Goal: Transaction & Acquisition: Purchase product/service

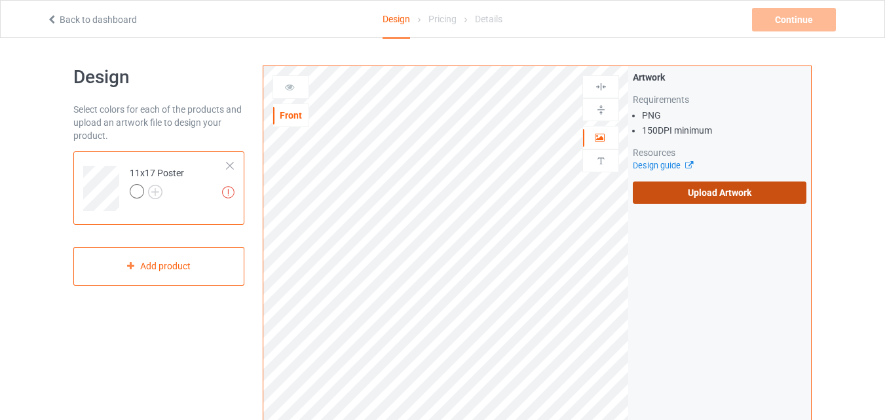
click at [690, 197] on label "Upload Artwork" at bounding box center [720, 193] width 174 height 22
click at [0, 0] on input "Upload Artwork" at bounding box center [0, 0] width 0 height 0
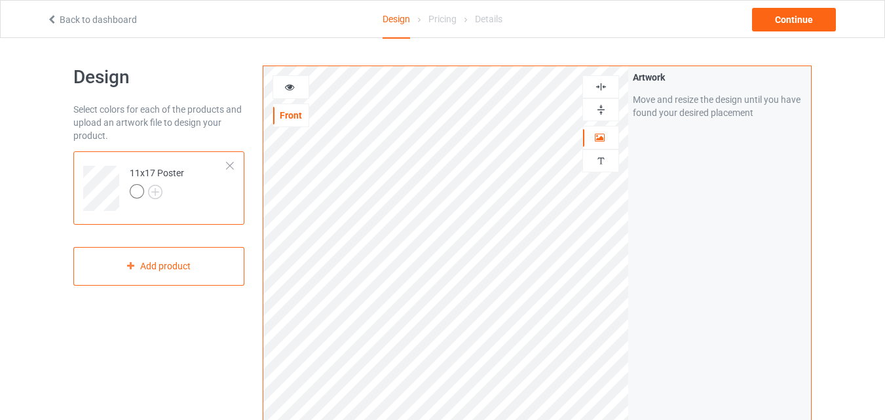
click at [595, 110] on img at bounding box center [601, 110] width 12 height 12
drag, startPoint x: 595, startPoint y: 109, endPoint x: 598, endPoint y: 103, distance: 7.1
click at [596, 107] on img at bounding box center [601, 110] width 12 height 12
click at [602, 87] on img at bounding box center [601, 87] width 12 height 12
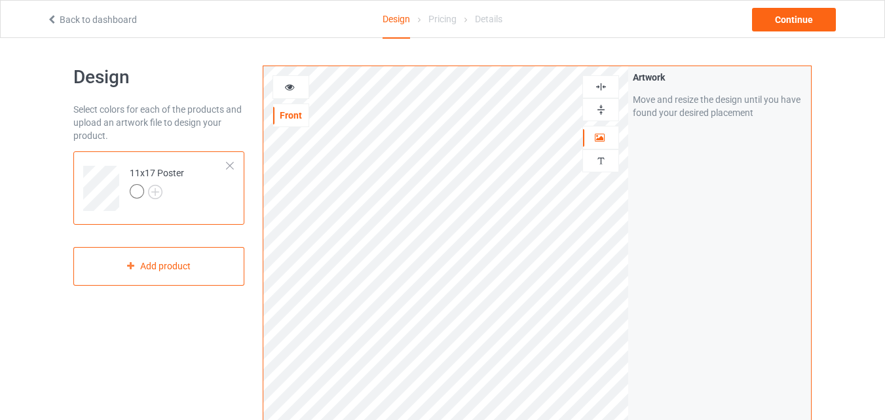
click at [602, 87] on img at bounding box center [601, 87] width 12 height 12
click at [290, 88] on icon at bounding box center [289, 85] width 11 height 9
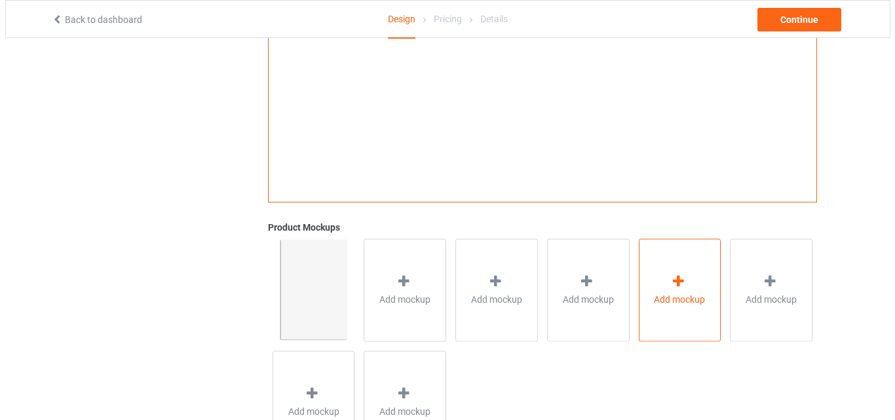
scroll to position [346, 0]
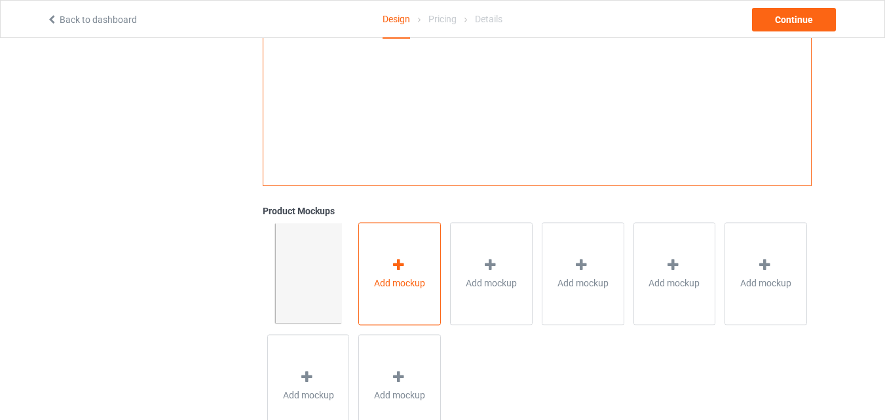
click at [440, 269] on div "Add mockup" at bounding box center [400, 273] width 83 height 103
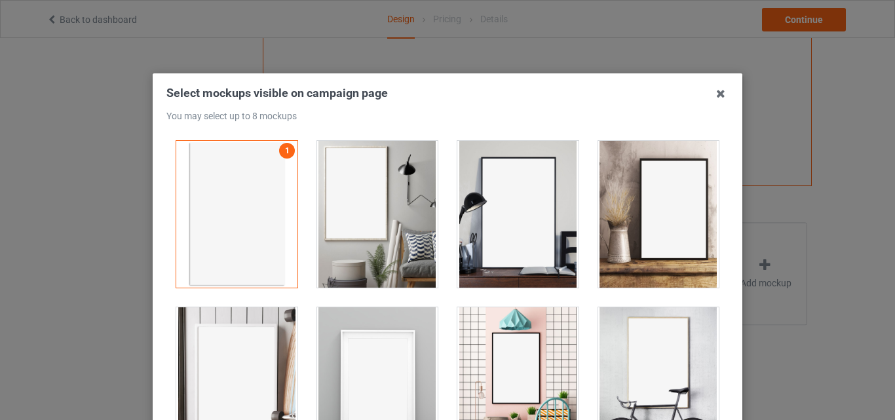
drag, startPoint x: 410, startPoint y: 215, endPoint x: 505, endPoint y: 206, distance: 94.8
click at [427, 207] on div at bounding box center [377, 214] width 121 height 147
click at [513, 205] on div at bounding box center [517, 214] width 121 height 147
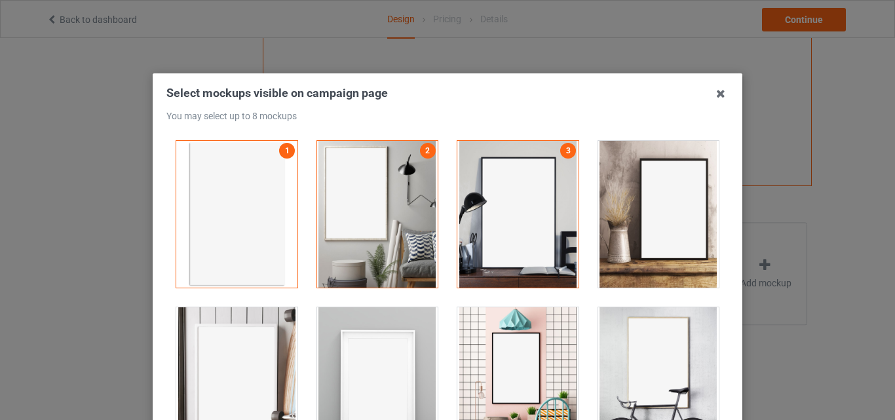
drag, startPoint x: 653, startPoint y: 201, endPoint x: 617, endPoint y: 387, distance: 189.6
click at [646, 214] on div at bounding box center [658, 214] width 121 height 147
drag, startPoint x: 604, startPoint y: 400, endPoint x: 497, endPoint y: 379, distance: 108.2
click at [589, 397] on div at bounding box center [659, 381] width 141 height 166
drag, startPoint x: 499, startPoint y: 378, endPoint x: 499, endPoint y: 366, distance: 11.8
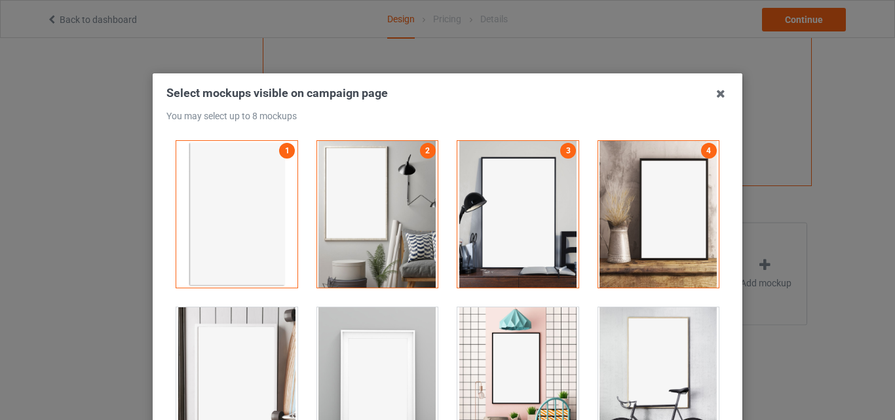
click at [500, 377] on div at bounding box center [517, 380] width 121 height 147
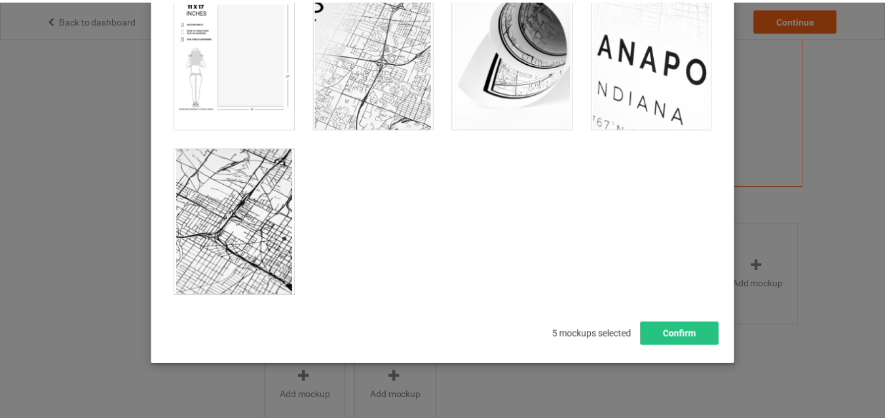
scroll to position [180, 0]
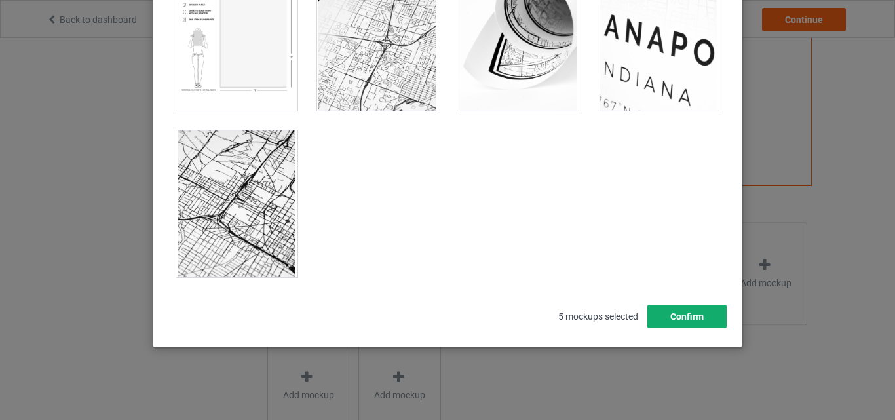
click at [688, 311] on button "Confirm" at bounding box center [687, 317] width 79 height 24
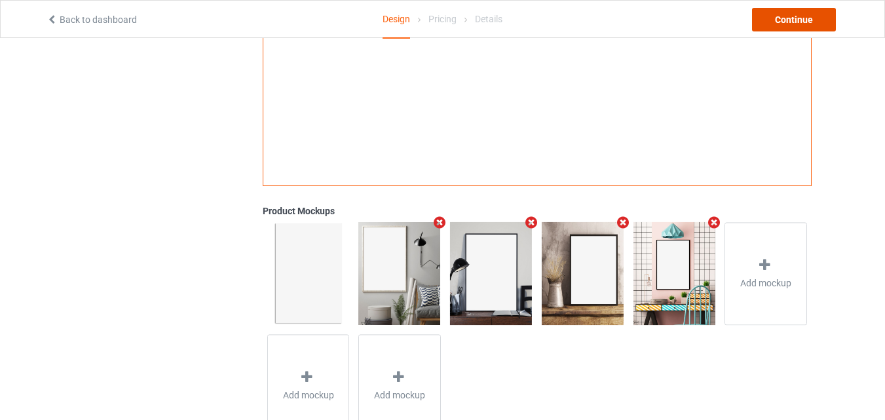
click at [800, 10] on div "Continue" at bounding box center [794, 20] width 84 height 24
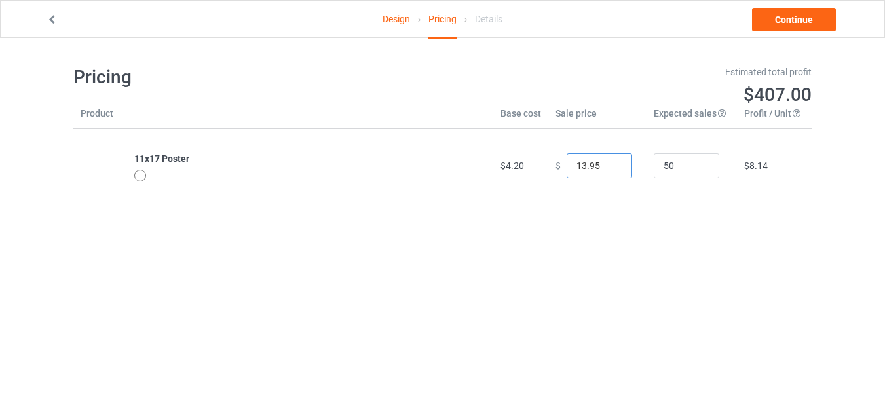
type input "14.95"
click at [610, 160] on input "14.95" at bounding box center [600, 165] width 66 height 25
click at [781, 25] on link "Continue" at bounding box center [794, 20] width 84 height 24
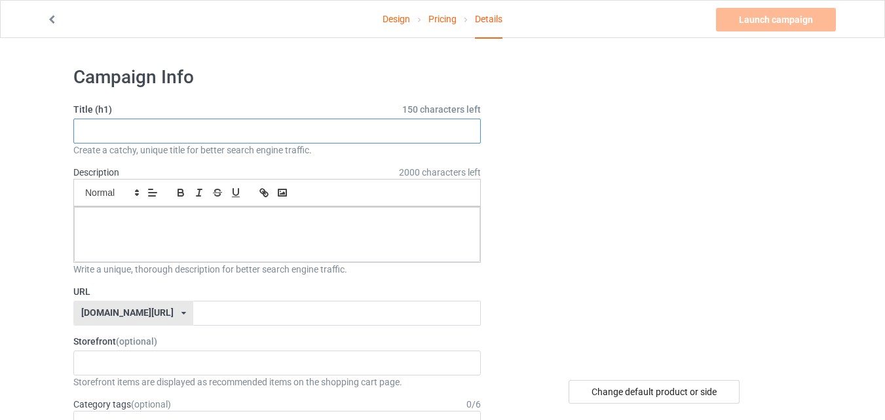
click at [418, 124] on input "text" at bounding box center [277, 131] width 408 height 25
paste input "Funny Brittany Spaniel Dog Welcome To The Bathroom"
type input "Funny Brittany Spaniel Dog Welcome To The Bathroom"
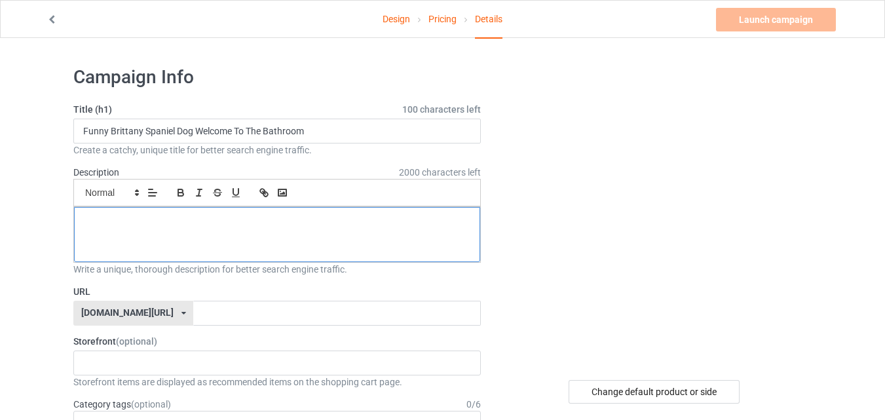
click at [281, 239] on div at bounding box center [277, 234] width 406 height 55
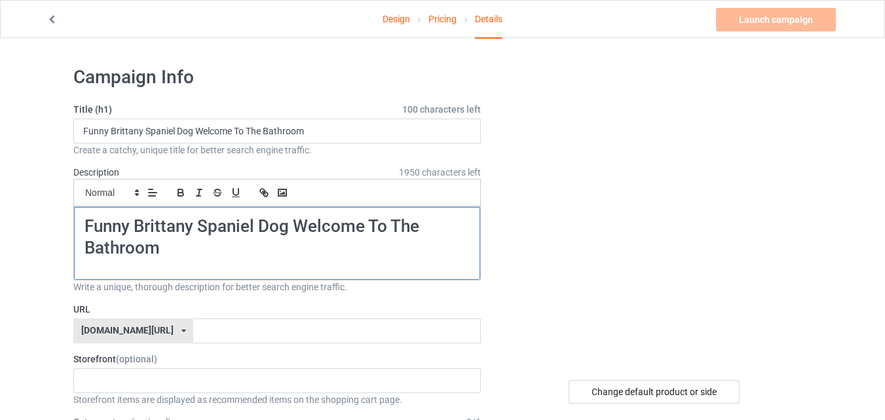
click at [391, 239] on h1 "Funny Brittany Spaniel Dog Welcome To The Bathroom" at bounding box center [277, 238] width 385 height 44
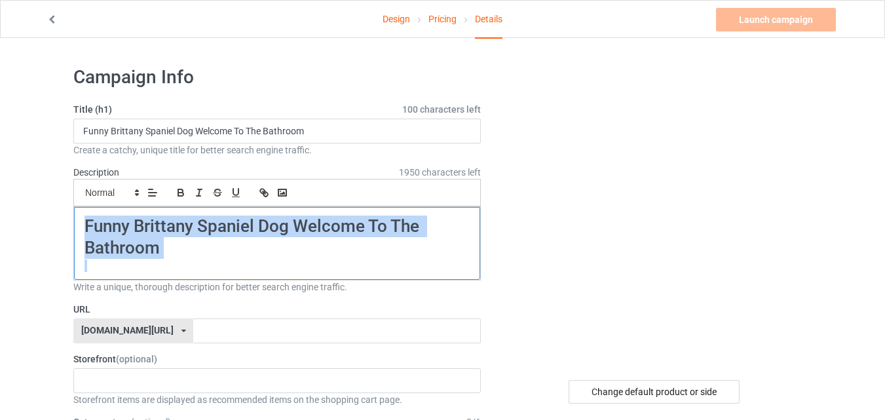
click at [391, 239] on h1 "Funny Brittany Spaniel Dog Welcome To The Bathroom" at bounding box center [277, 238] width 385 height 44
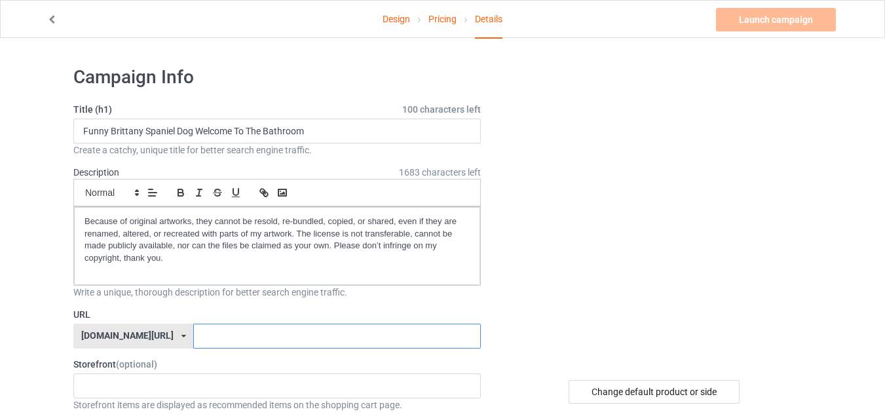
click at [260, 334] on input "text" at bounding box center [336, 336] width 287 height 25
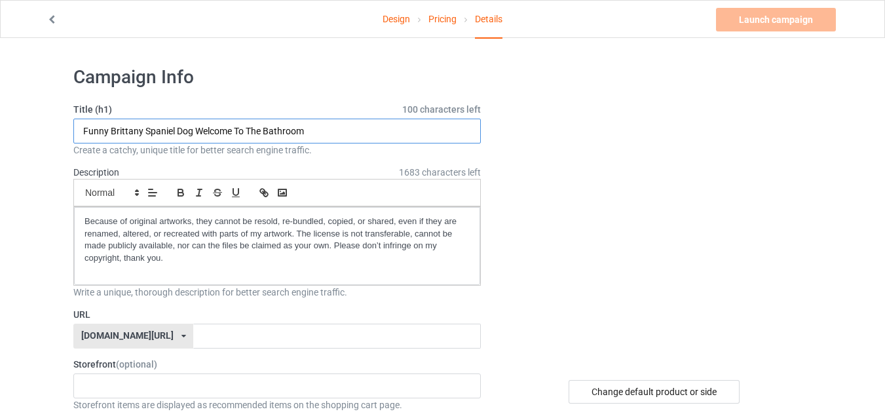
drag, startPoint x: 110, startPoint y: 132, endPoint x: 237, endPoint y: 131, distance: 126.5
click at [237, 131] on input "Funny Brittany Spaniel Dog Welcome To The Bathroom" at bounding box center [277, 131] width 408 height 25
drag, startPoint x: 411, startPoint y: 355, endPoint x: 405, endPoint y: 351, distance: 7.1
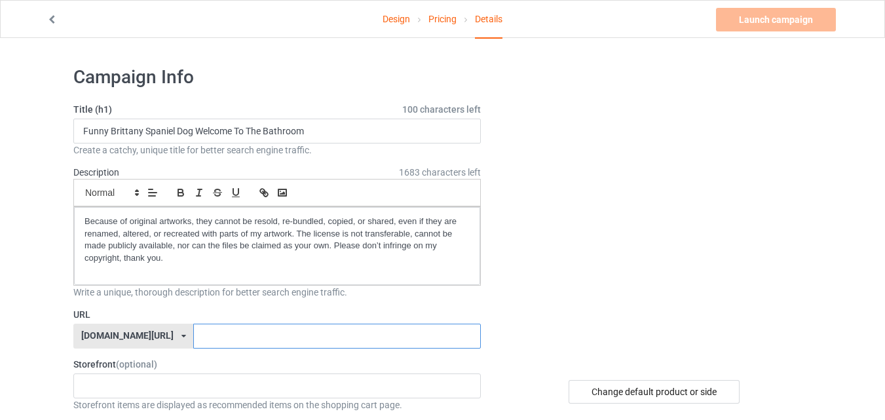
click at [400, 347] on input "text" at bounding box center [336, 336] width 287 height 25
paste input "Brittany Spaniel Dog Welcome"
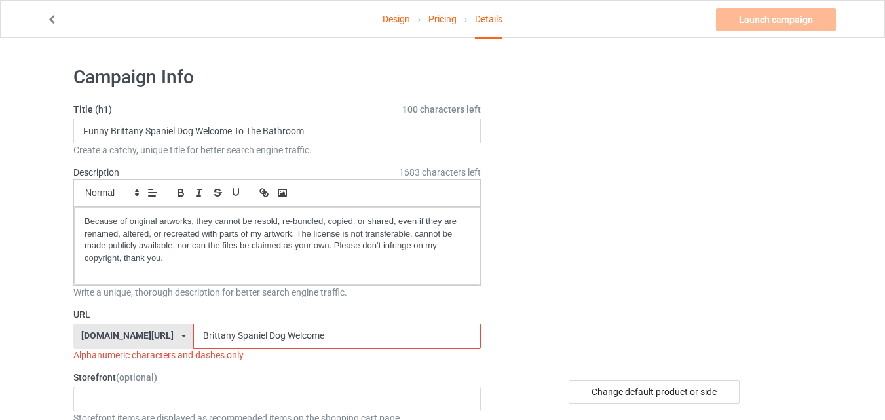
click at [251, 334] on input "Brittany Spaniel Dog Welcome" at bounding box center [336, 336] width 287 height 25
click at [231, 336] on input "Brittany Spaniel DogWelcome" at bounding box center [336, 336] width 287 height 25
click at [199, 334] on input "Brittany SpanielDogWelcome" at bounding box center [336, 336] width 287 height 25
click at [328, 340] on input "BrittanySpanielDogWelcome" at bounding box center [336, 336] width 287 height 25
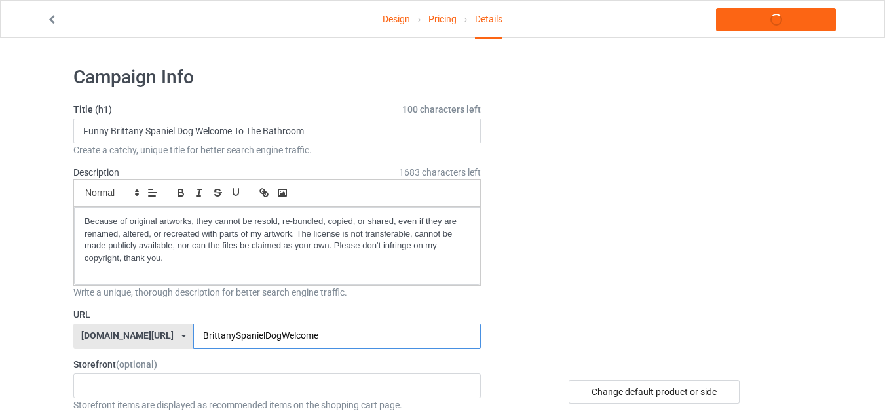
type input "BrittanySpanielDogWelcome9"
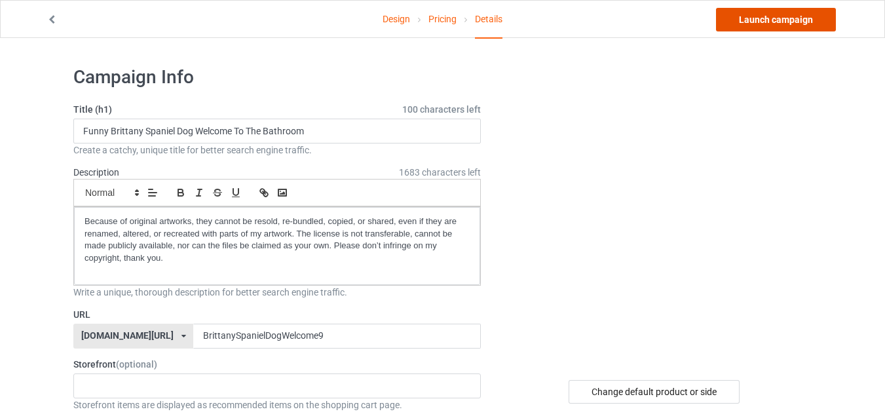
click at [751, 20] on link "Launch campaign" at bounding box center [776, 20] width 120 height 24
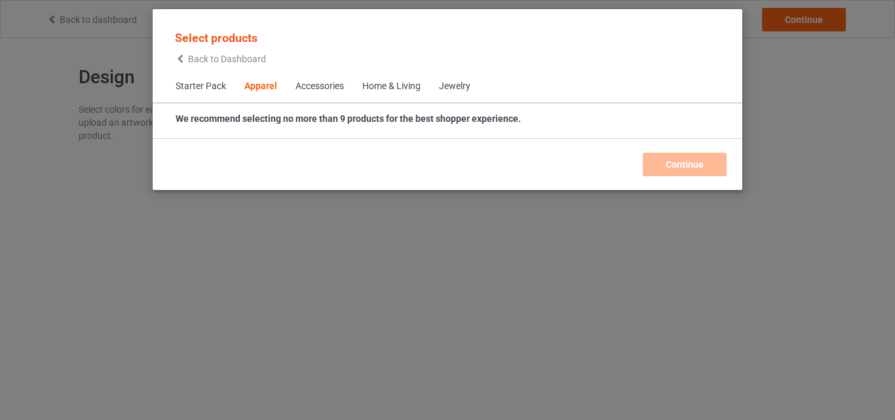
click at [408, 88] on div "Home & Living" at bounding box center [391, 86] width 58 height 13
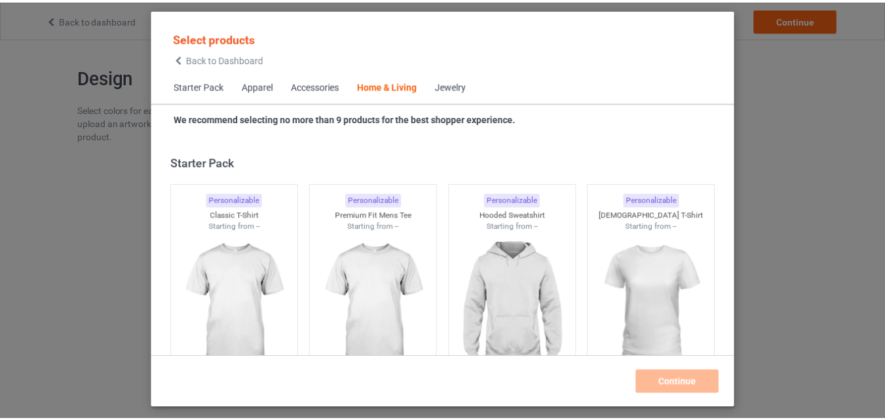
scroll to position [5911, 0]
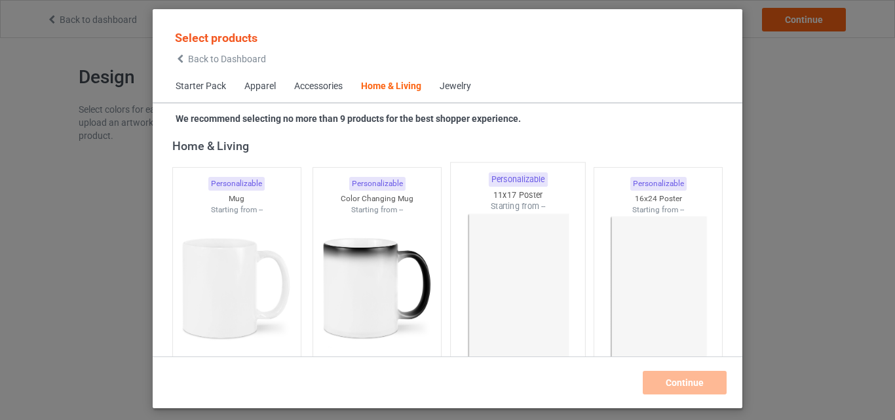
click at [518, 271] on img at bounding box center [517, 289] width 123 height 154
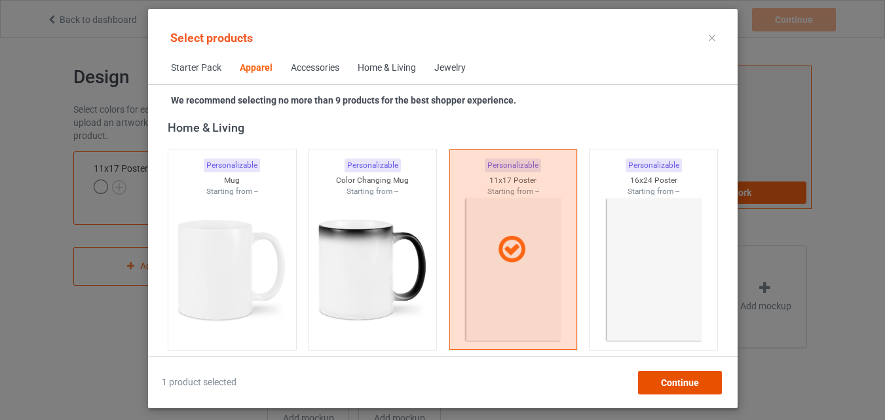
click at [676, 383] on span "Continue" at bounding box center [680, 383] width 38 height 10
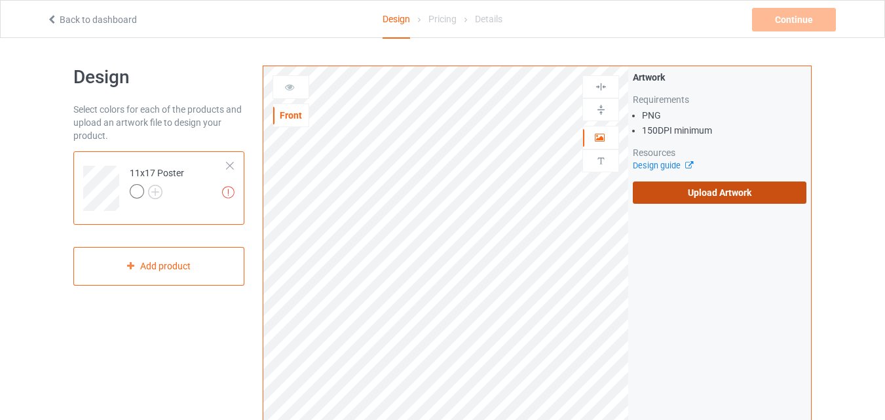
click at [714, 195] on label "Upload Artwork" at bounding box center [720, 193] width 174 height 22
click at [0, 0] on input "Upload Artwork" at bounding box center [0, 0] width 0 height 0
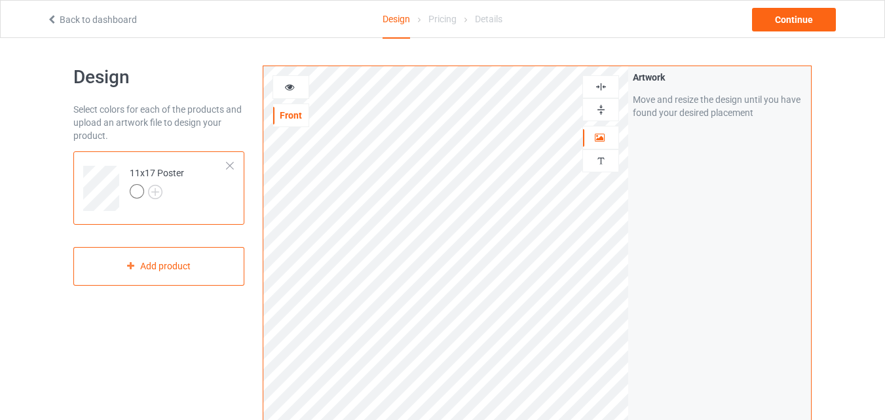
click at [603, 102] on div at bounding box center [601, 109] width 37 height 23
click at [602, 102] on div at bounding box center [601, 109] width 37 height 23
click at [601, 106] on img at bounding box center [601, 110] width 12 height 12
click at [604, 91] on img at bounding box center [601, 87] width 12 height 12
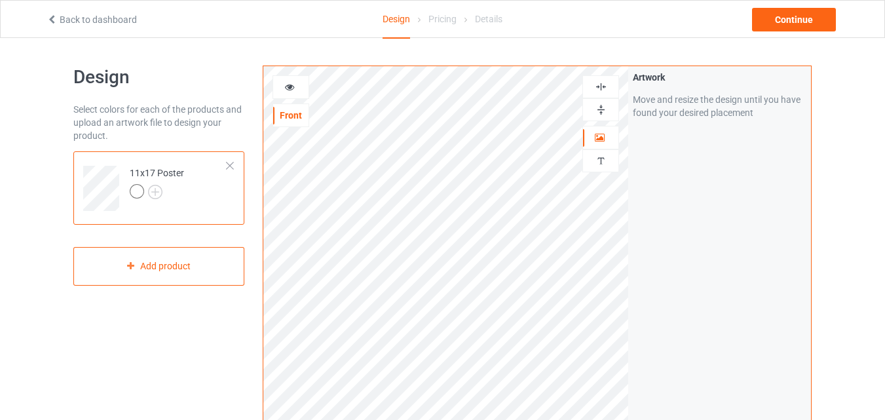
click at [604, 89] on img at bounding box center [601, 87] width 12 height 12
click at [604, 88] on img at bounding box center [601, 87] width 12 height 12
click at [604, 86] on img at bounding box center [601, 87] width 12 height 12
click at [604, 83] on img at bounding box center [601, 87] width 12 height 12
click at [601, 109] on img at bounding box center [601, 110] width 12 height 12
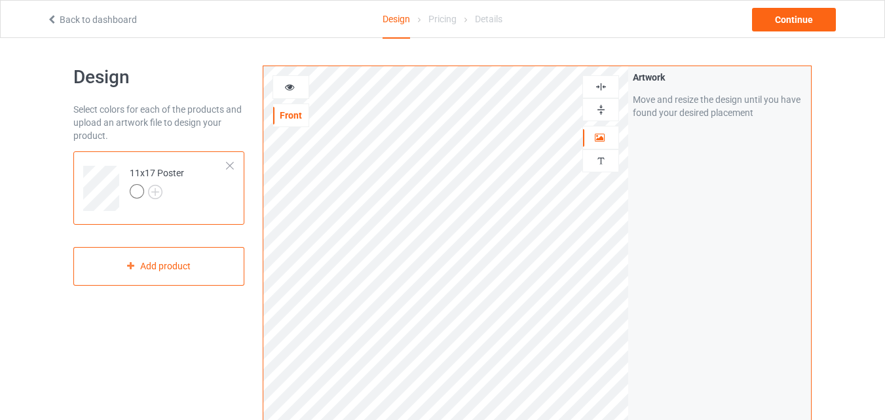
click at [602, 108] on img at bounding box center [601, 110] width 12 height 12
click at [602, 89] on img at bounding box center [601, 87] width 12 height 12
click at [602, 87] on img at bounding box center [601, 87] width 12 height 12
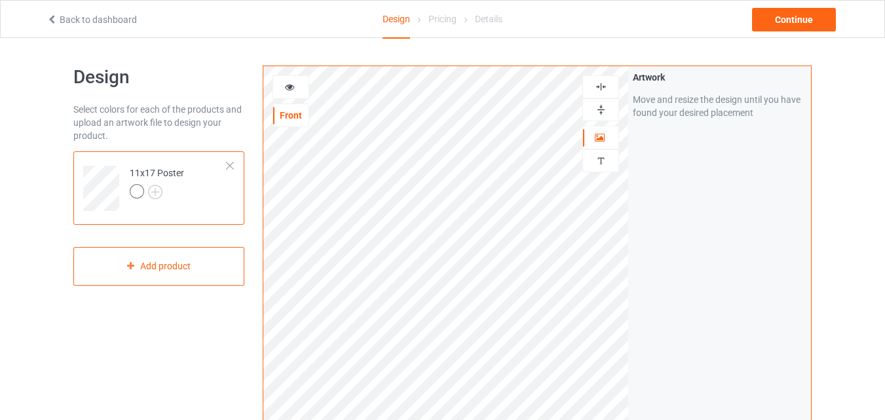
click at [602, 116] on div at bounding box center [601, 109] width 37 height 23
click at [602, 115] on div at bounding box center [601, 109] width 37 height 23
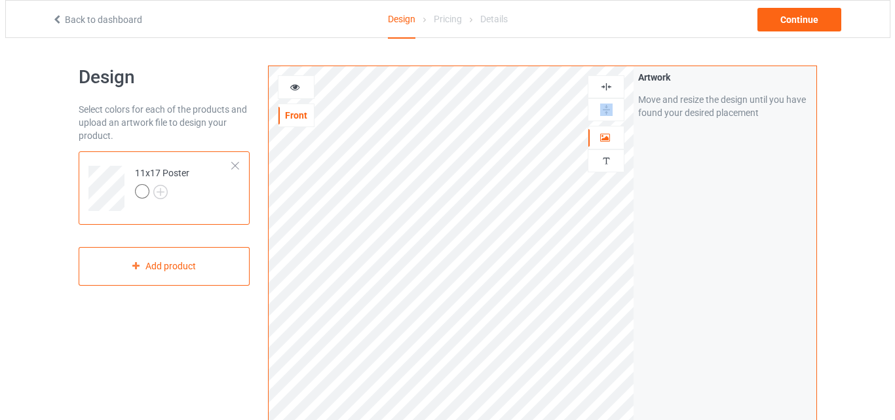
scroll to position [429, 0]
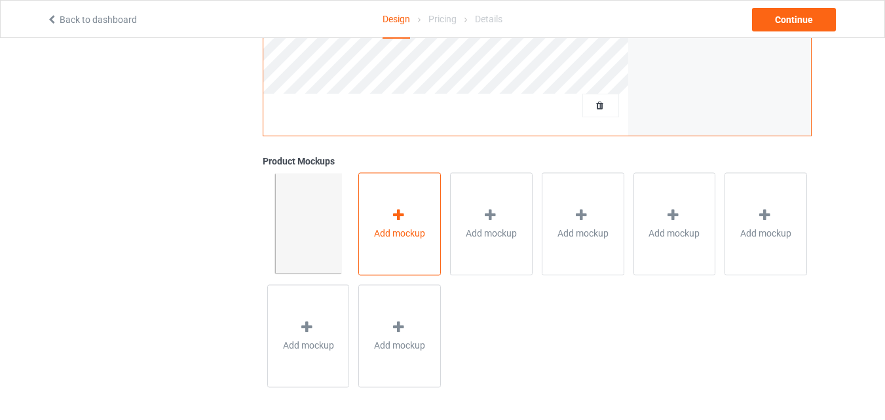
click at [375, 219] on div "Add mockup" at bounding box center [400, 223] width 83 height 103
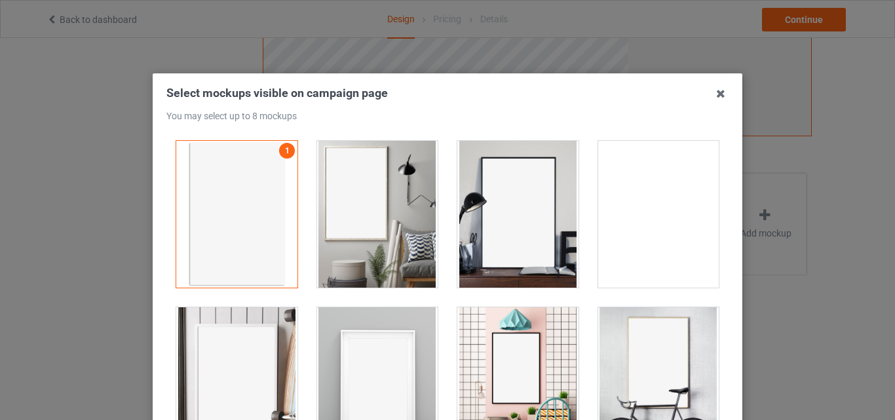
drag, startPoint x: 410, startPoint y: 173, endPoint x: 445, endPoint y: 172, distance: 34.7
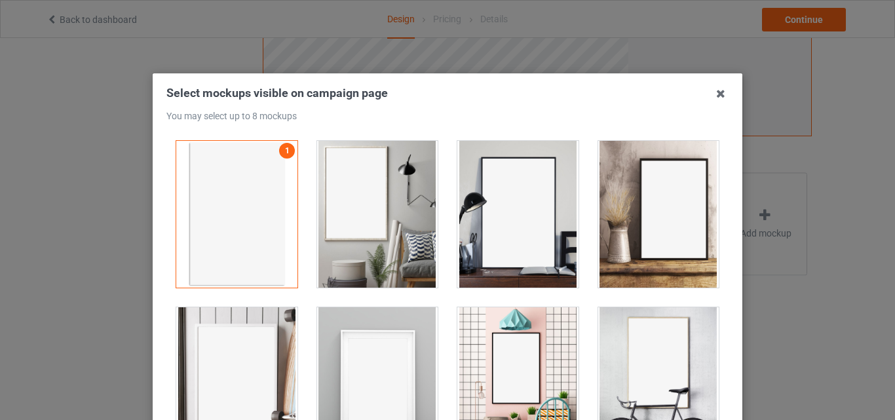
click at [413, 172] on div at bounding box center [377, 214] width 121 height 147
drag, startPoint x: 480, startPoint y: 171, endPoint x: 526, endPoint y: 171, distance: 46.5
click at [485, 171] on div at bounding box center [517, 214] width 121 height 147
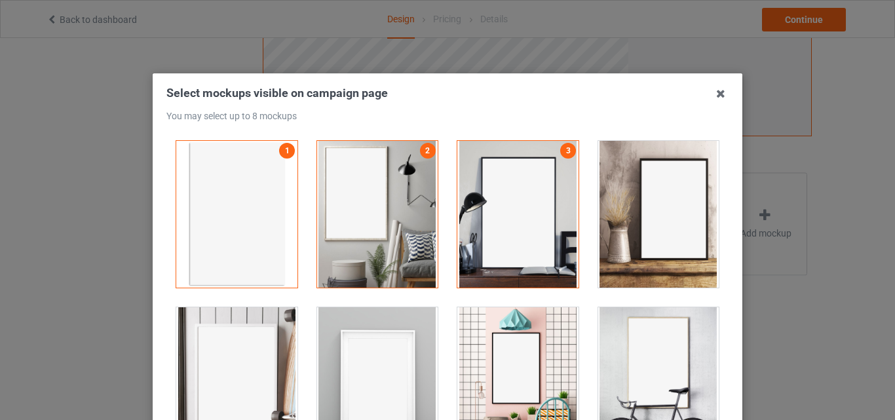
drag, startPoint x: 628, startPoint y: 176, endPoint x: 625, endPoint y: 235, distance: 59.0
click at [627, 197] on div at bounding box center [658, 214] width 121 height 147
click at [617, 309] on div at bounding box center [658, 380] width 121 height 147
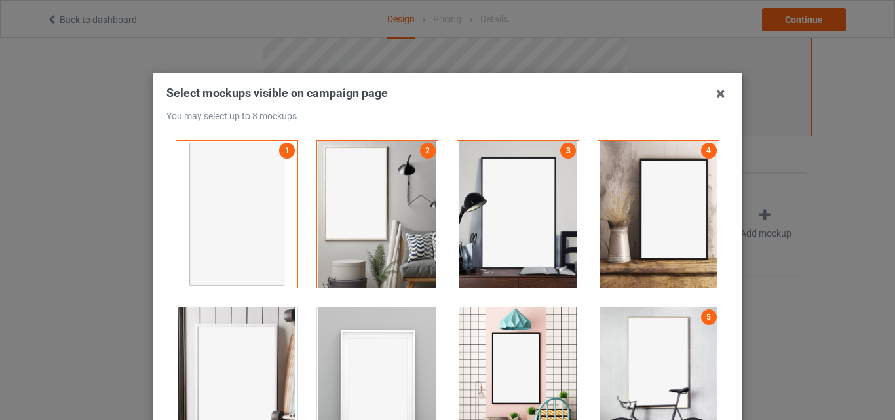
click at [526, 309] on div at bounding box center [517, 380] width 121 height 147
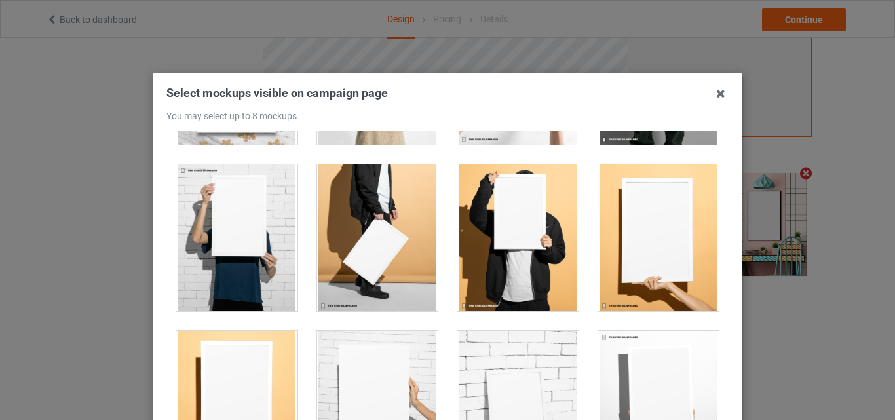
scroll to position [953, 0]
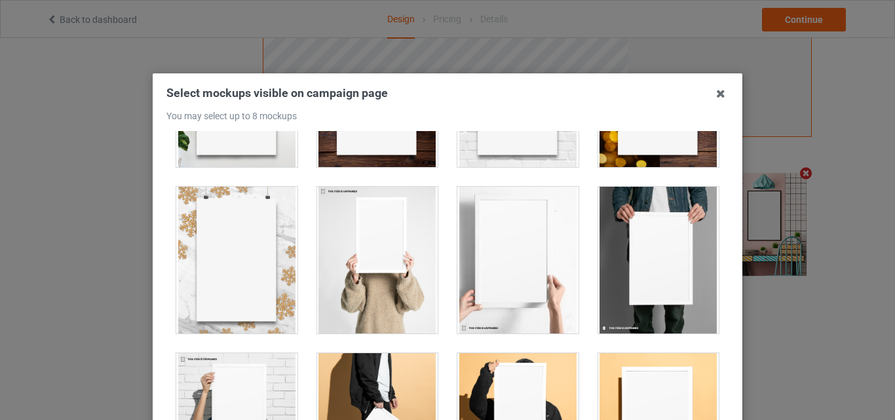
drag, startPoint x: 668, startPoint y: 277, endPoint x: 531, endPoint y: 260, distance: 138.0
click at [657, 272] on div at bounding box center [658, 260] width 121 height 147
drag, startPoint x: 531, startPoint y: 259, endPoint x: 538, endPoint y: 256, distance: 7.9
click at [531, 258] on div at bounding box center [517, 260] width 121 height 147
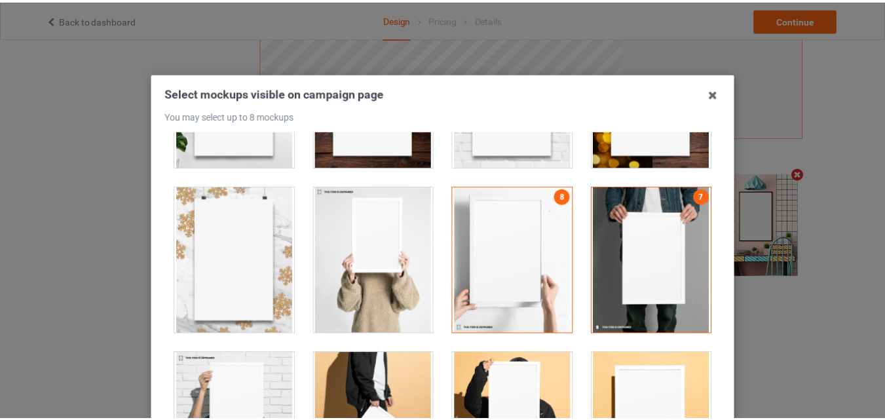
scroll to position [180, 0]
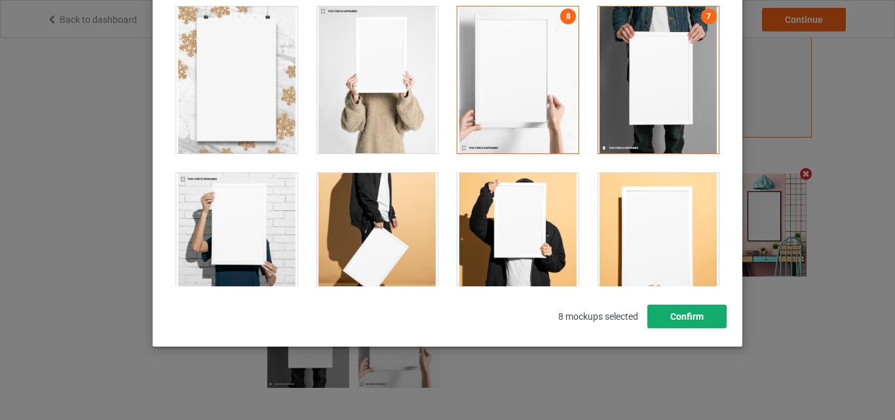
click at [678, 310] on button "Confirm" at bounding box center [687, 317] width 79 height 24
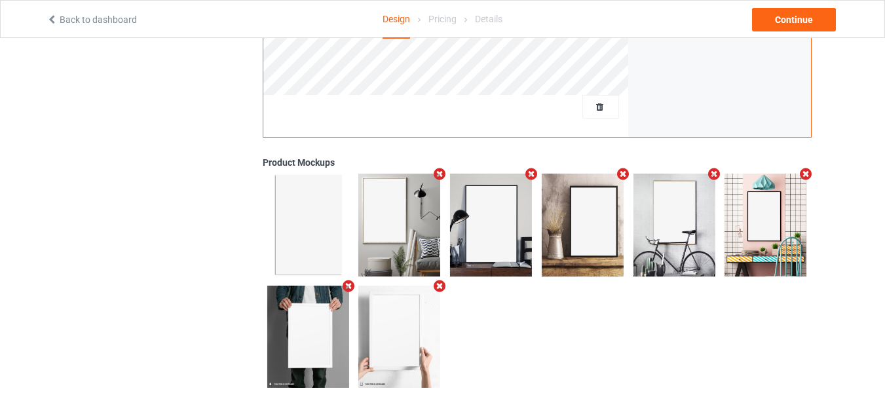
scroll to position [0, 0]
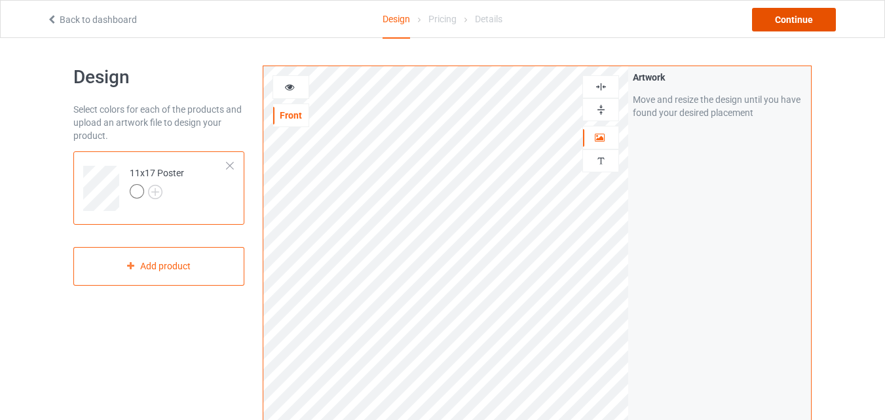
click at [802, 18] on div "Continue" at bounding box center [794, 20] width 84 height 24
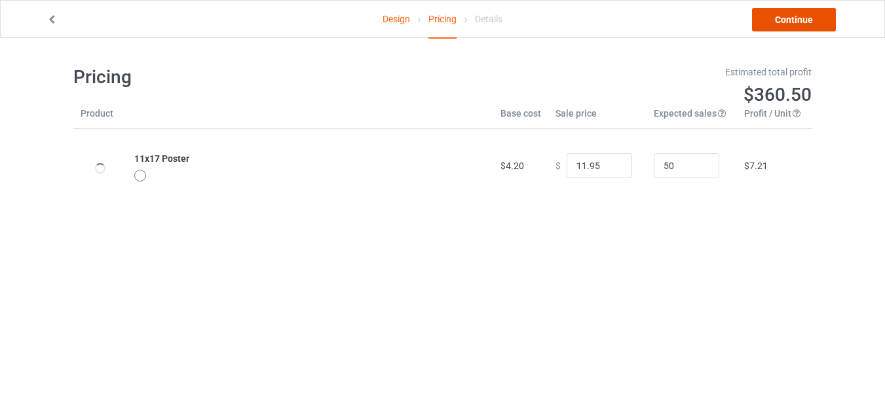
click at [801, 18] on link "Continue" at bounding box center [794, 20] width 84 height 24
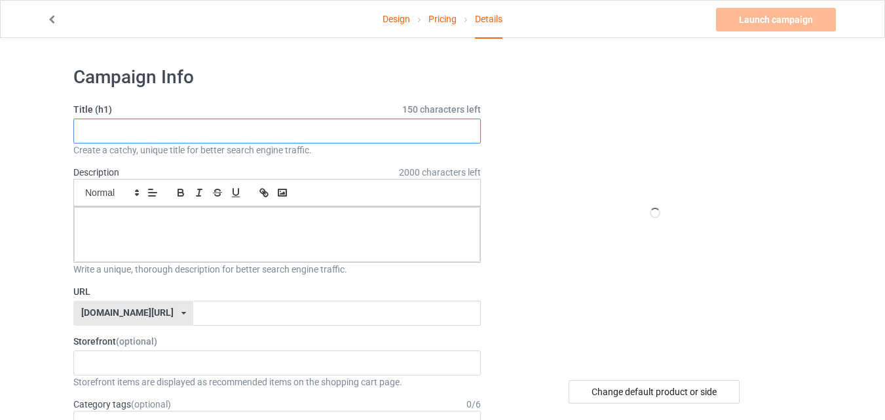
click at [431, 132] on input "text" at bounding box center [277, 131] width 408 height 25
click at [359, 136] on input "text" at bounding box center [277, 131] width 408 height 25
paste input "Funny Saint Bernard Welcome To The Bathroom"
type input "Funny Saint Bernard Welcome To The Bathroom"
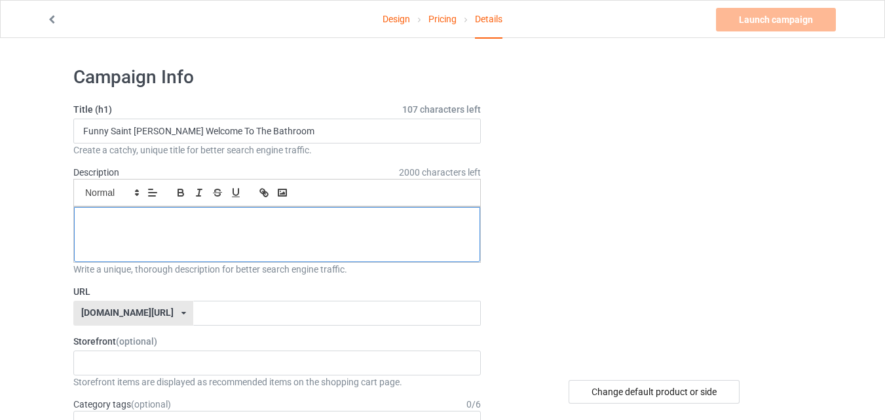
click at [284, 224] on p at bounding box center [277, 222] width 385 height 12
click at [338, 237] on div at bounding box center [277, 234] width 406 height 55
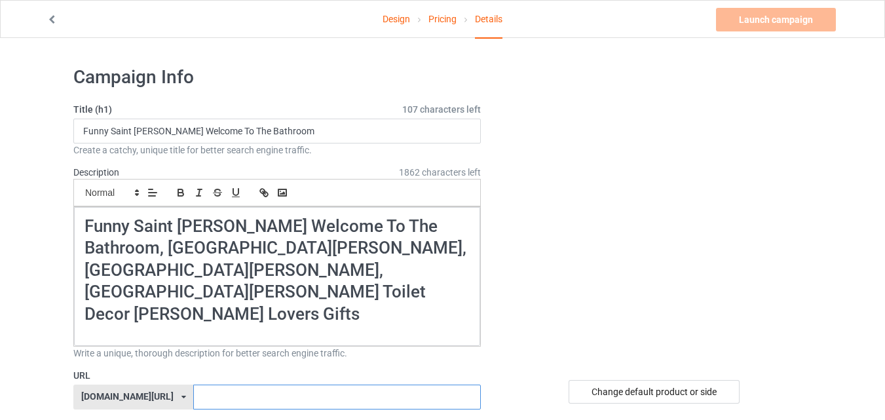
click at [225, 385] on input "text" at bounding box center [336, 397] width 287 height 25
paste input "Funny Saint Bernard Welcome To The Bathroom, Saint"
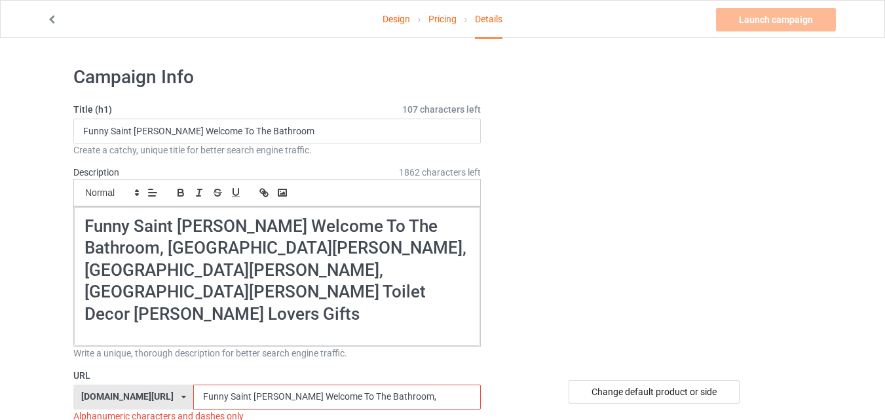
click at [319, 385] on input "Funny Saint Bernard Welcome To The Bathroom," at bounding box center [336, 397] width 287 height 25
click at [303, 385] on input "Funny Saint Bernard Welcome To TheBathroom," at bounding box center [336, 397] width 287 height 25
click at [290, 385] on input "Funny Saint Bernard Welcome ToTheBathroom," at bounding box center [336, 397] width 287 height 25
click at [252, 385] on input "Funny Saint Bernard WelcomeToTheBathroom," at bounding box center [336, 397] width 287 height 25
drag, startPoint x: 216, startPoint y: 349, endPoint x: 197, endPoint y: 349, distance: 19.7
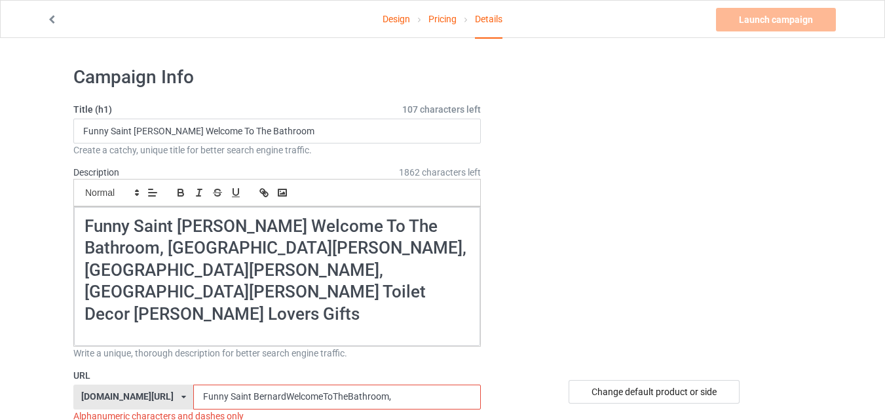
click at [216, 385] on input "Funny Saint BernardWelcomeToTheBathroom," at bounding box center [336, 397] width 287 height 25
click at [193, 385] on input "Funny SaintBernardWelcomeToTheBathroom," at bounding box center [336, 397] width 287 height 25
click at [371, 385] on input "FunnySaintBernardWelcomeToTheBathroom," at bounding box center [336, 397] width 287 height 25
type input "FunnySaintBernardWelcomeToTheBathroom"
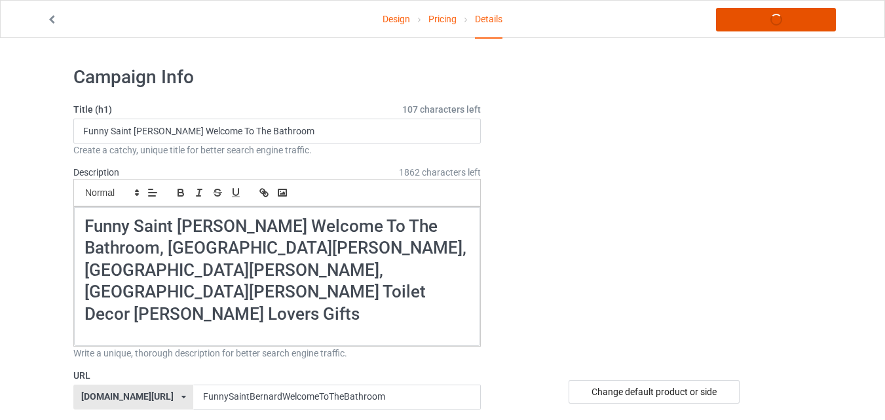
click at [792, 20] on link "Launch campaign" at bounding box center [776, 20] width 120 height 24
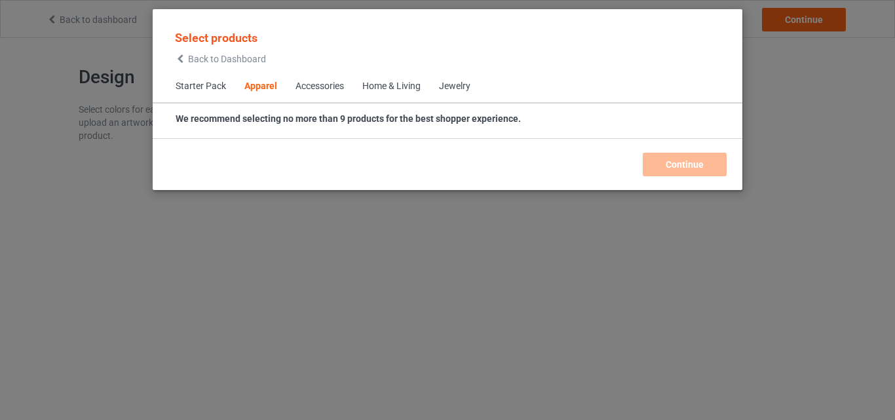
click at [412, 86] on div "Home & Living" at bounding box center [391, 86] width 58 height 13
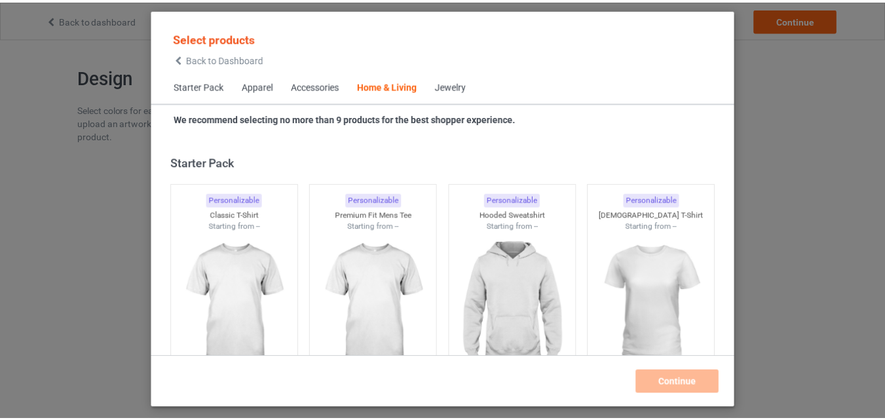
scroll to position [5911, 0]
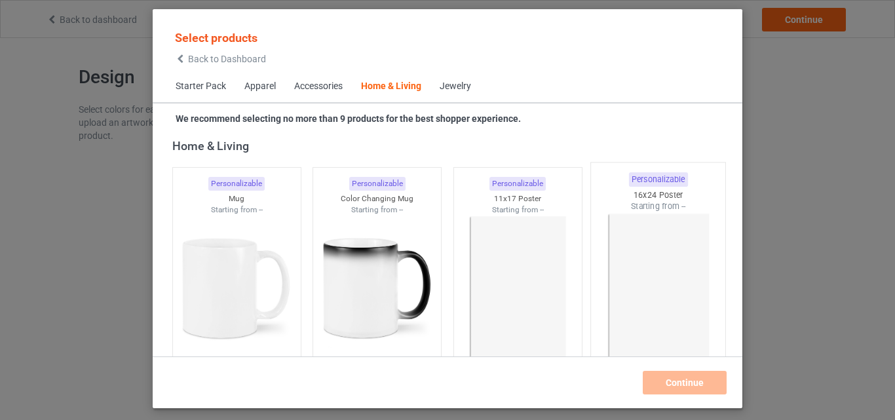
click at [514, 276] on img at bounding box center [517, 288] width 117 height 147
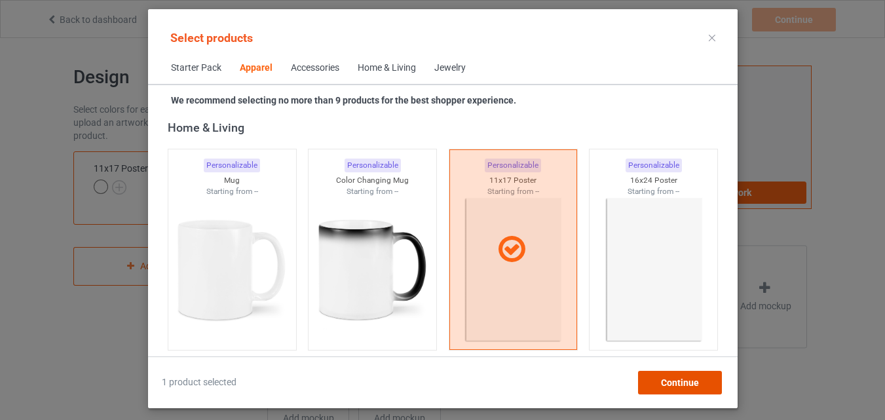
click at [660, 376] on div "Continue" at bounding box center [680, 383] width 84 height 24
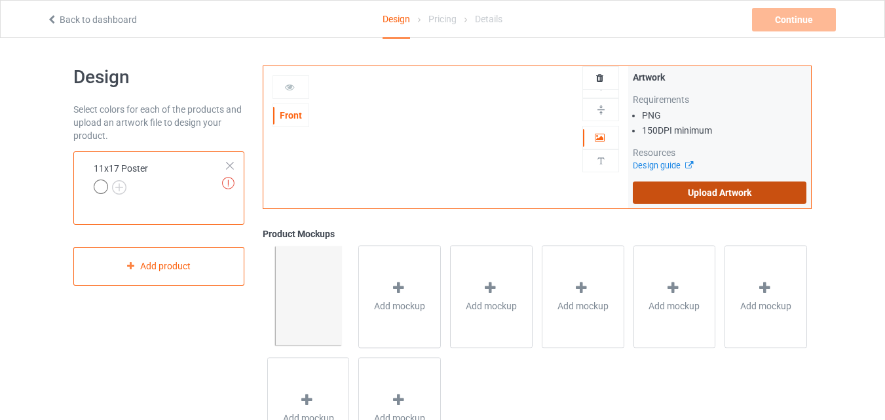
click at [722, 200] on label "Upload Artwork" at bounding box center [720, 193] width 174 height 22
click at [0, 0] on input "Upload Artwork" at bounding box center [0, 0] width 0 height 0
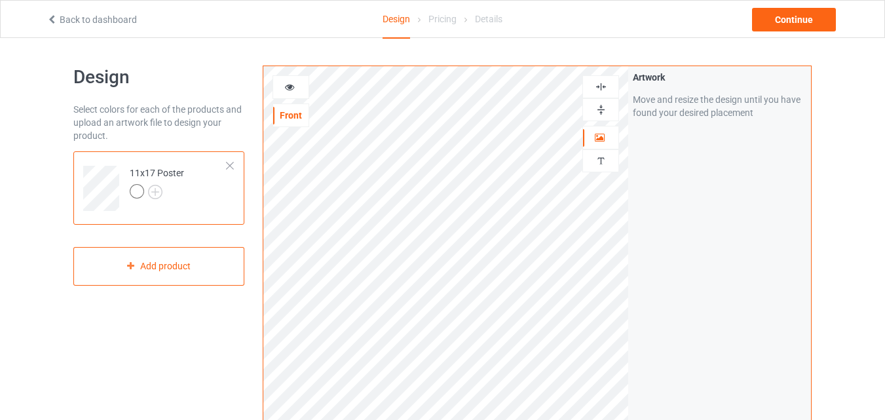
click at [599, 101] on div at bounding box center [601, 109] width 37 height 23
click at [600, 110] on img at bounding box center [601, 110] width 12 height 12
click at [600, 84] on img at bounding box center [601, 87] width 12 height 12
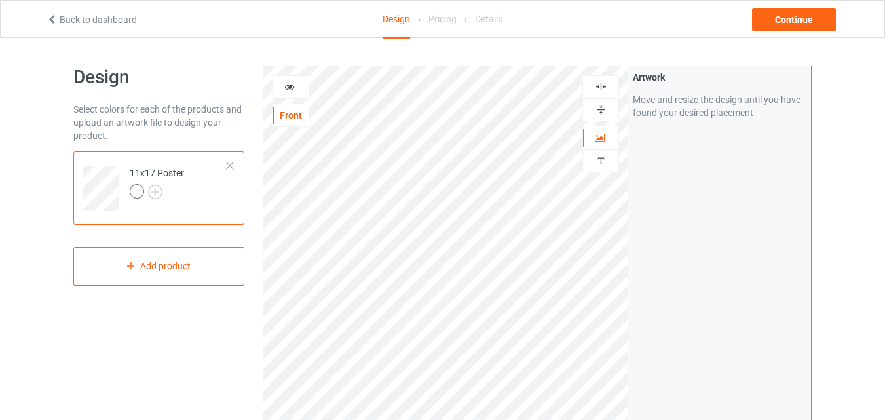
click at [600, 84] on img at bounding box center [601, 87] width 12 height 12
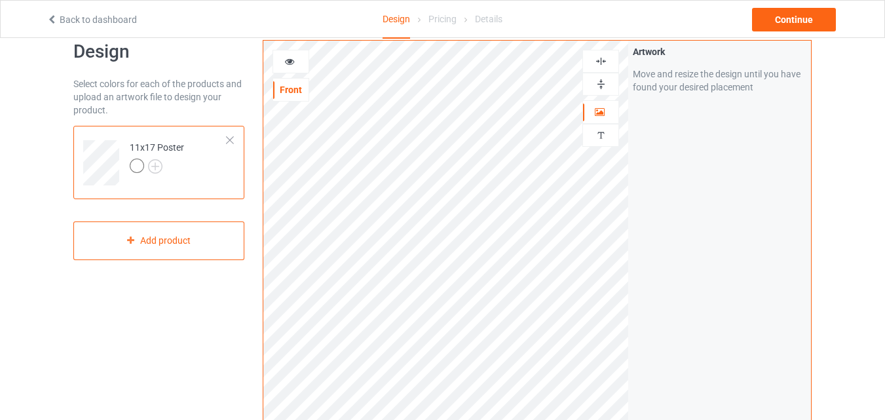
scroll to position [22, 0]
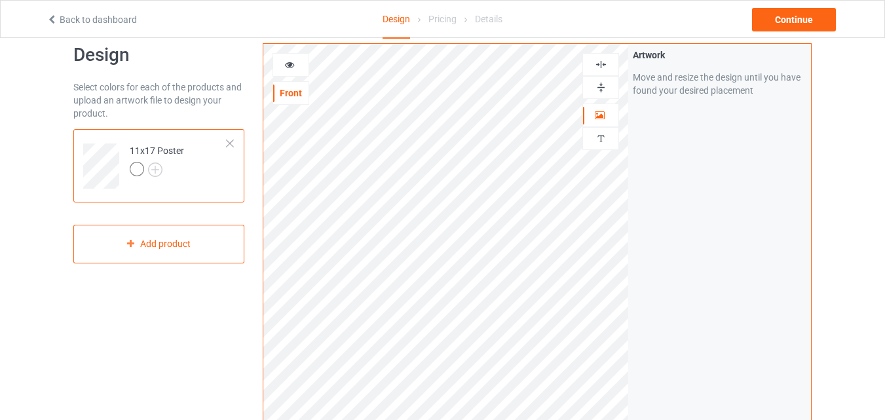
click at [599, 68] on img at bounding box center [601, 64] width 12 height 12
click at [600, 66] on img at bounding box center [601, 64] width 12 height 12
click at [600, 79] on div at bounding box center [601, 87] width 37 height 23
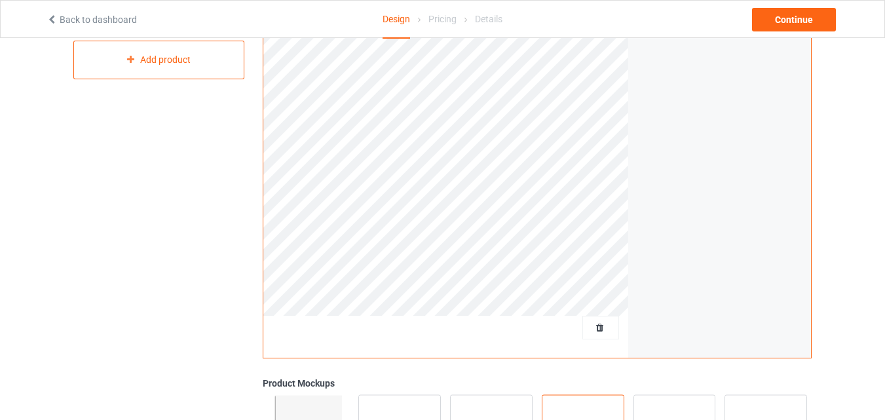
scroll to position [0, 0]
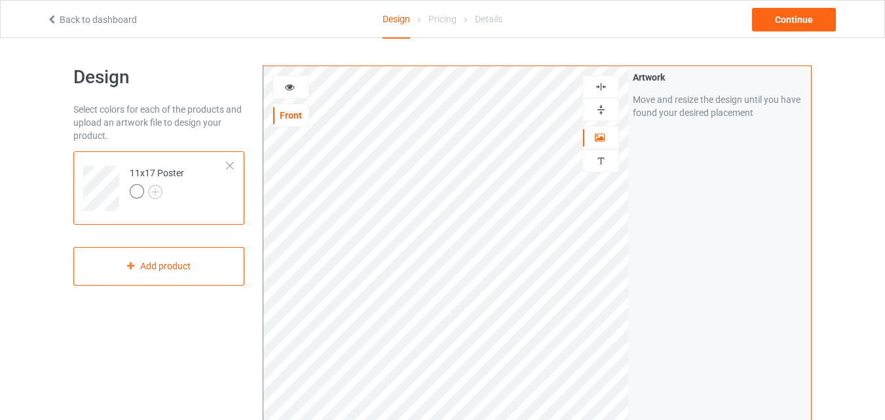
click at [598, 102] on div at bounding box center [601, 109] width 37 height 23
click at [599, 106] on img at bounding box center [601, 110] width 12 height 12
click at [600, 106] on img at bounding box center [601, 110] width 12 height 12
click at [600, 104] on img at bounding box center [601, 110] width 12 height 12
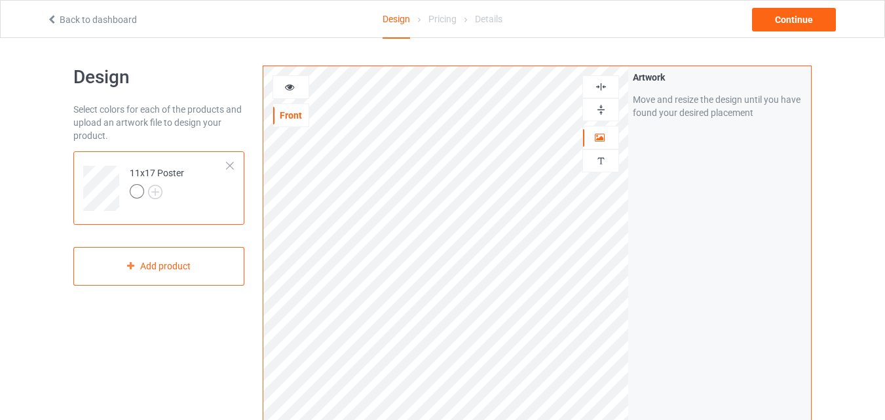
click at [602, 87] on img at bounding box center [601, 87] width 12 height 12
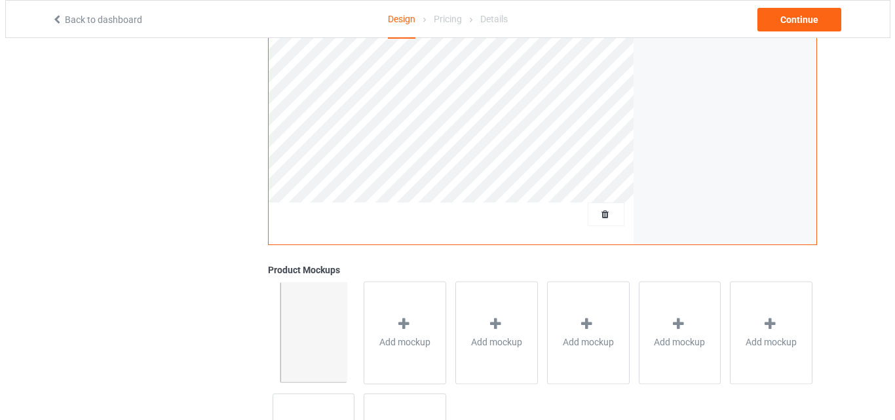
scroll to position [421, 0]
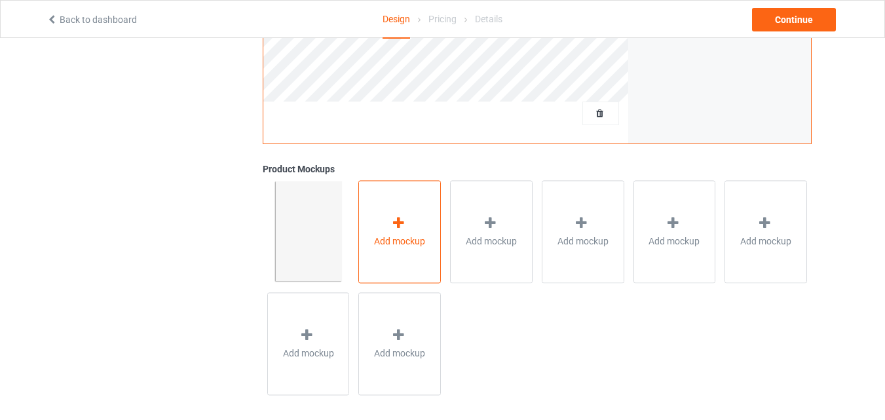
click at [400, 243] on span "Add mockup" at bounding box center [399, 241] width 51 height 13
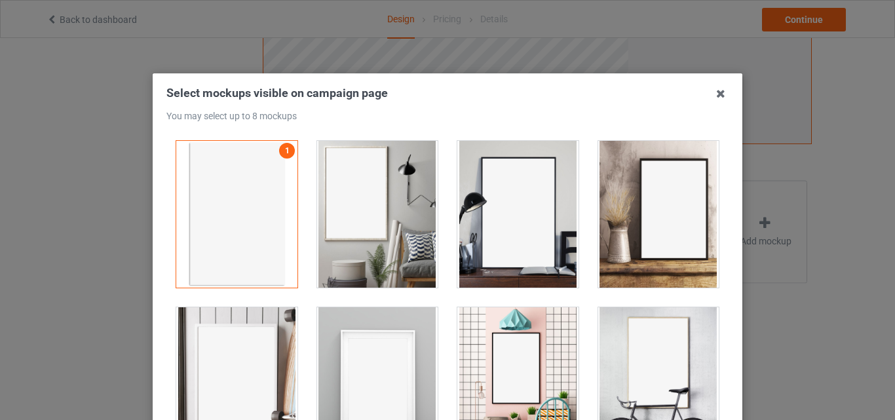
drag, startPoint x: 388, startPoint y: 228, endPoint x: 399, endPoint y: 218, distance: 14.9
click at [393, 222] on div at bounding box center [377, 214] width 121 height 147
drag, startPoint x: 478, startPoint y: 203, endPoint x: 616, endPoint y: 201, distance: 138.3
click at [480, 202] on div at bounding box center [517, 214] width 121 height 147
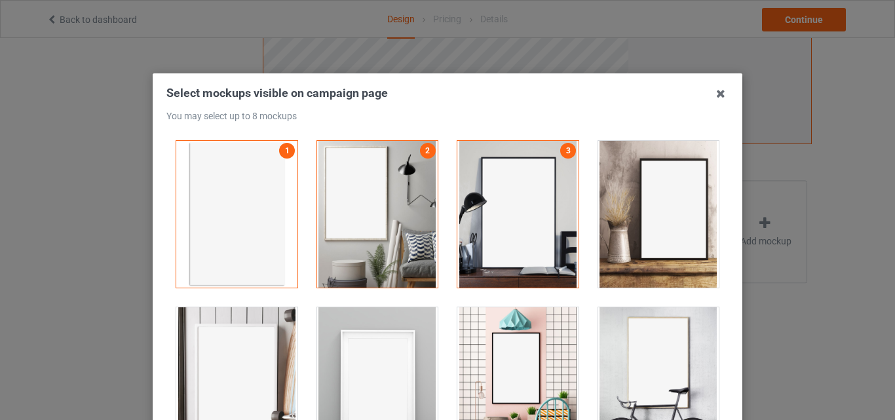
drag, startPoint x: 634, startPoint y: 195, endPoint x: 606, endPoint y: 332, distance: 139.9
click at [635, 197] on div at bounding box center [658, 214] width 121 height 147
drag, startPoint x: 607, startPoint y: 333, endPoint x: 544, endPoint y: 349, distance: 65.0
click at [600, 336] on div at bounding box center [658, 380] width 121 height 147
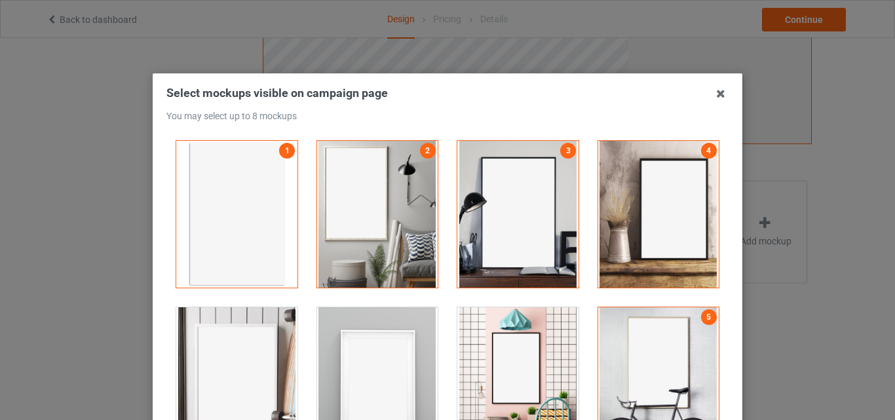
click at [546, 345] on div at bounding box center [517, 380] width 121 height 147
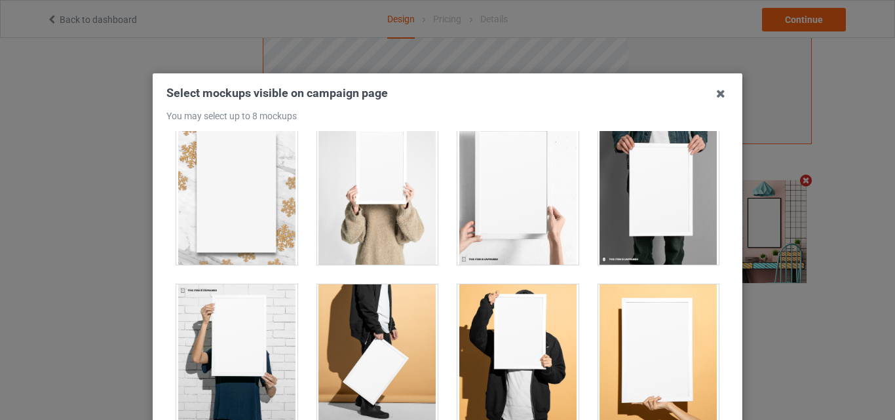
scroll to position [1026, 0]
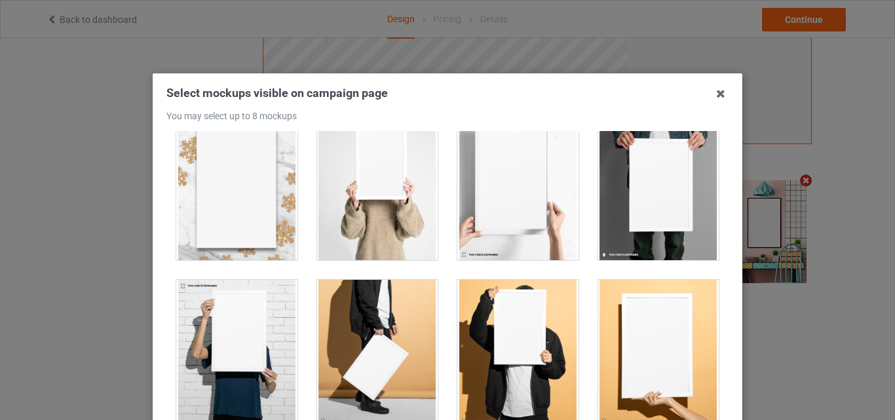
drag, startPoint x: 648, startPoint y: 236, endPoint x: 627, endPoint y: 231, distance: 21.0
click at [648, 235] on div at bounding box center [658, 186] width 121 height 147
drag, startPoint x: 572, startPoint y: 219, endPoint x: 586, endPoint y: 262, distance: 45.6
click at [572, 218] on div at bounding box center [518, 187] width 141 height 166
drag, startPoint x: 621, startPoint y: 300, endPoint x: 555, endPoint y: 348, distance: 81.1
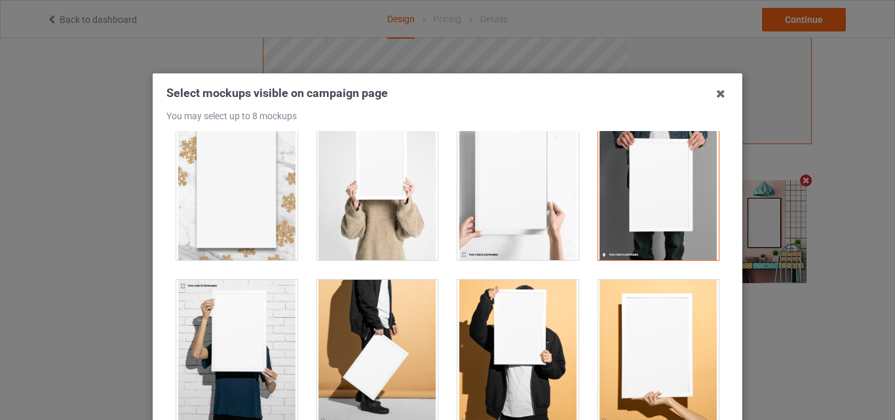
click at [615, 305] on div at bounding box center [658, 353] width 121 height 147
click at [551, 349] on div at bounding box center [517, 353] width 121 height 147
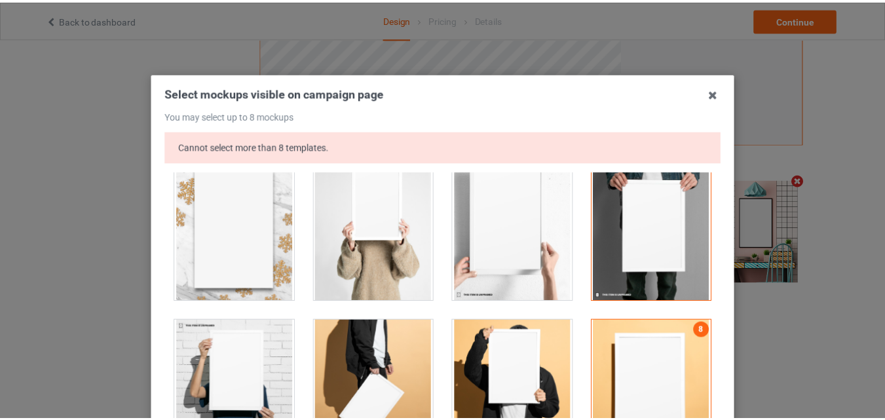
scroll to position [168, 0]
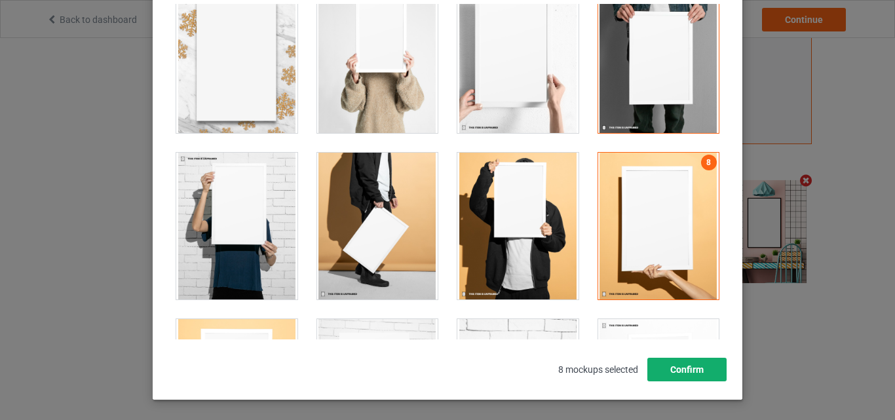
click at [662, 365] on button "Confirm" at bounding box center [687, 370] width 79 height 24
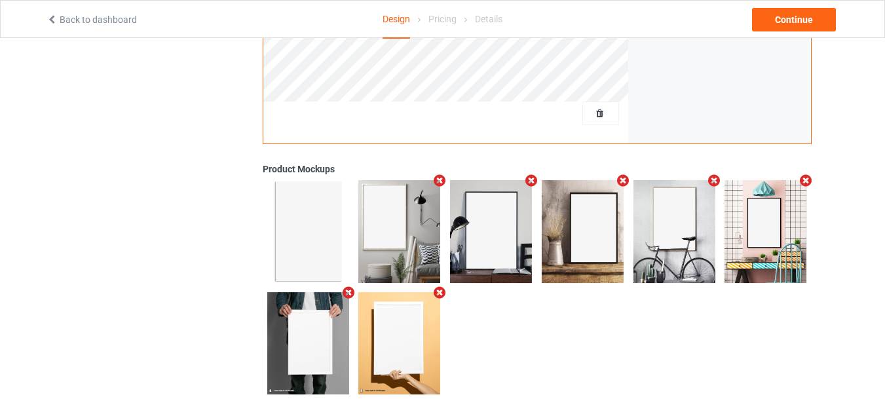
scroll to position [0, 0]
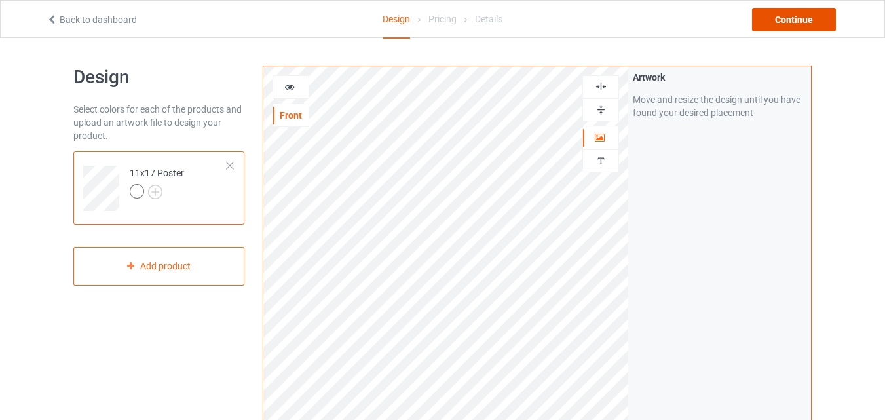
click at [795, 28] on div "Continue" at bounding box center [794, 20] width 84 height 24
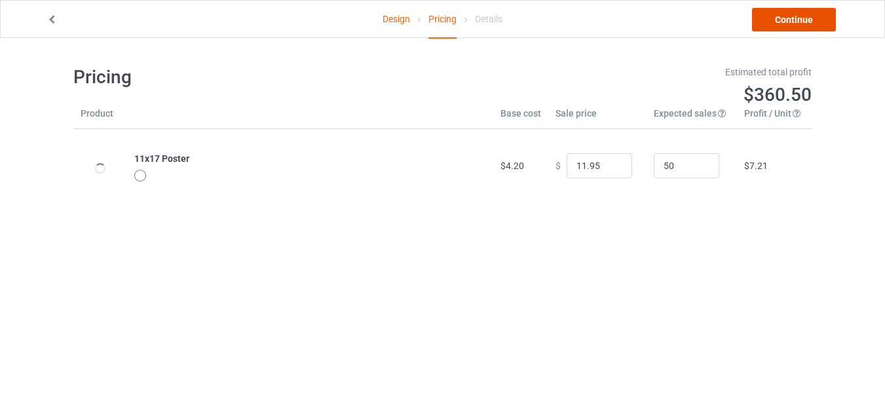
click at [790, 21] on link "Continue" at bounding box center [794, 20] width 84 height 24
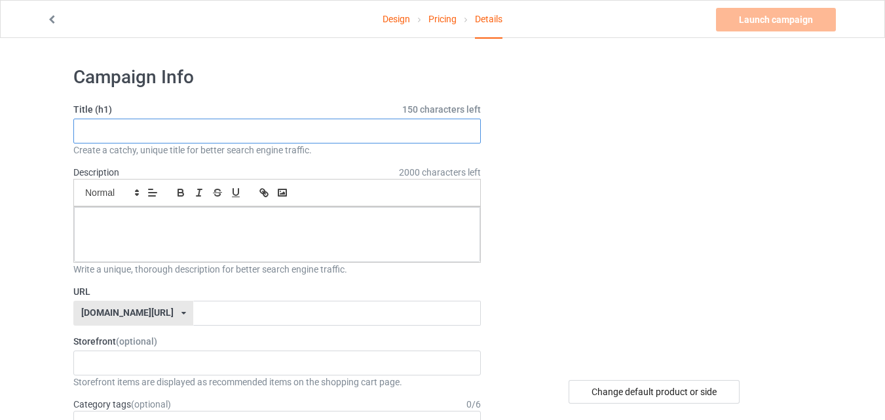
click at [426, 122] on input "text" at bounding box center [277, 131] width 408 height 25
click at [426, 136] on input "text" at bounding box center [277, 131] width 408 height 25
paste input "ldendoodle Dog Welcome To The Bathroom,"
type input "ldendoodle Dog Welcome To The Bathroom,"
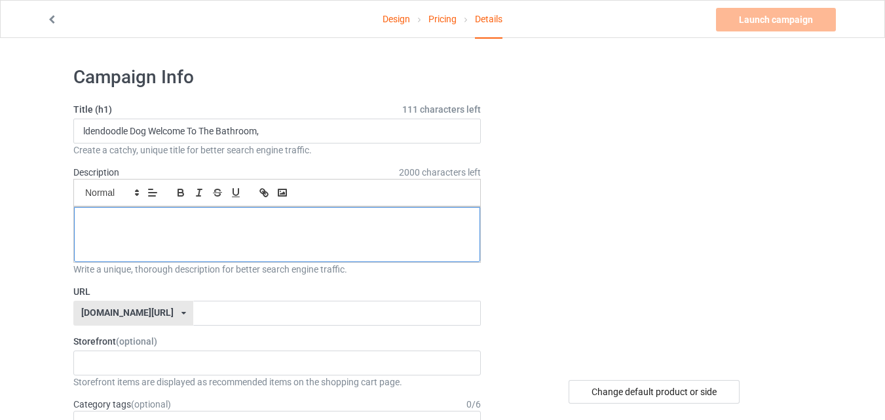
click at [368, 232] on div at bounding box center [277, 234] width 406 height 55
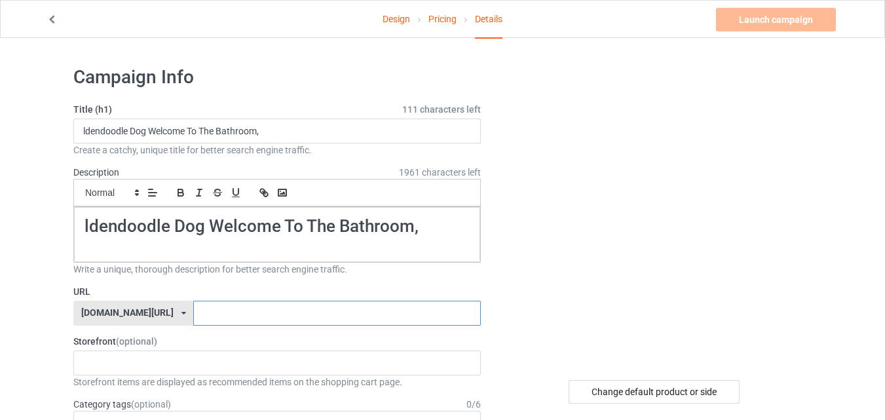
click at [340, 317] on input "text" at bounding box center [336, 313] width 287 height 25
paste input "ldendoodle Dog Welcome To The Bathroom,"
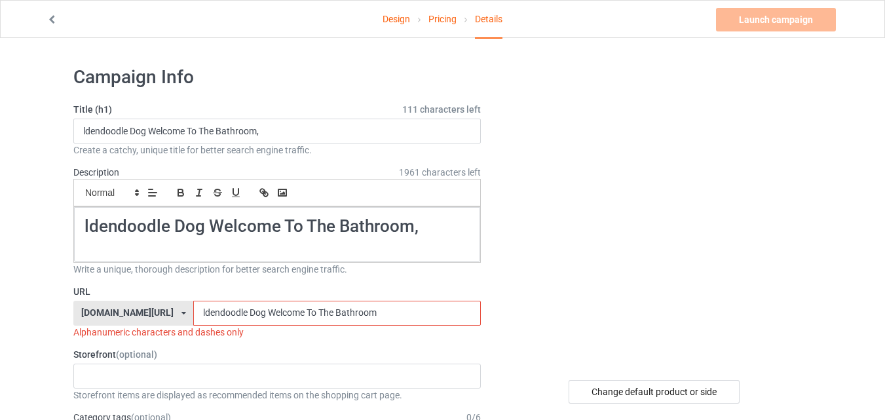
click at [301, 309] on input "ldendoodle Dog Welcome To The Bathroom" at bounding box center [336, 313] width 287 height 25
click at [287, 308] on input "ldendoodle Dog Welcome To TheBathroom" at bounding box center [336, 313] width 287 height 25
click at [270, 306] on input "ldendoodle Dog Welcome ToheBathroom" at bounding box center [336, 313] width 287 height 25
click at [272, 305] on input "ldendoodle Dog Welcome ToheBathroom" at bounding box center [336, 313] width 287 height 25
click at [235, 305] on input "ldendoodle Dog WelcomeToheBathroom" at bounding box center [336, 313] width 287 height 25
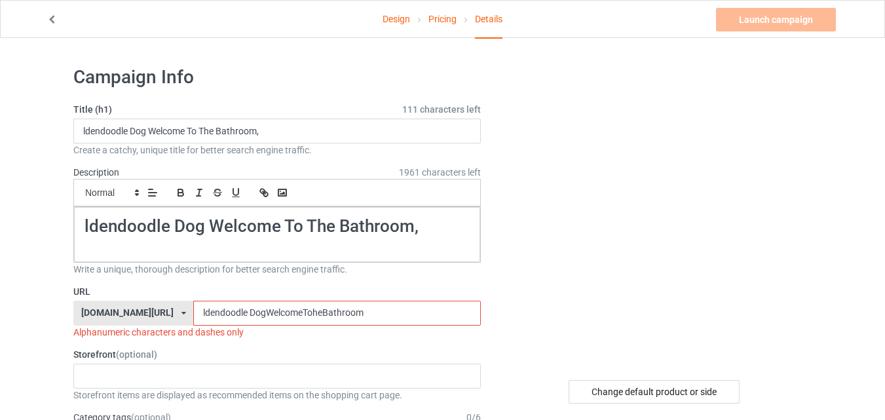
click at [215, 311] on input "ldendoodle DogWelcomeToheBathroom" at bounding box center [336, 313] width 287 height 25
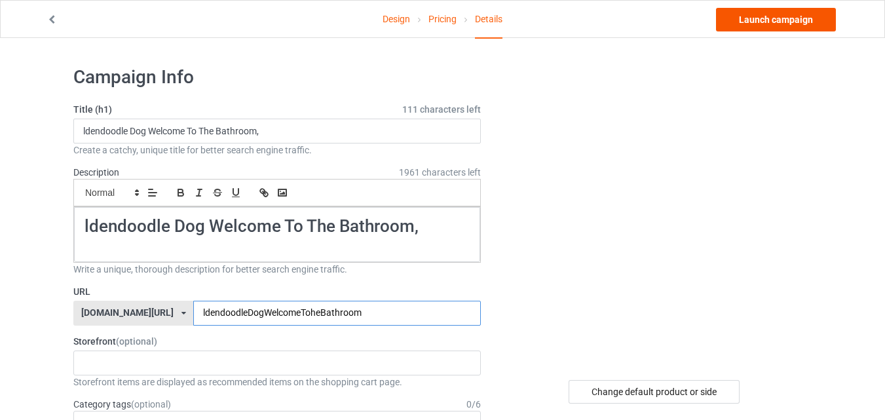
type input "ldendoodleDogWelcomeToheBathroom"
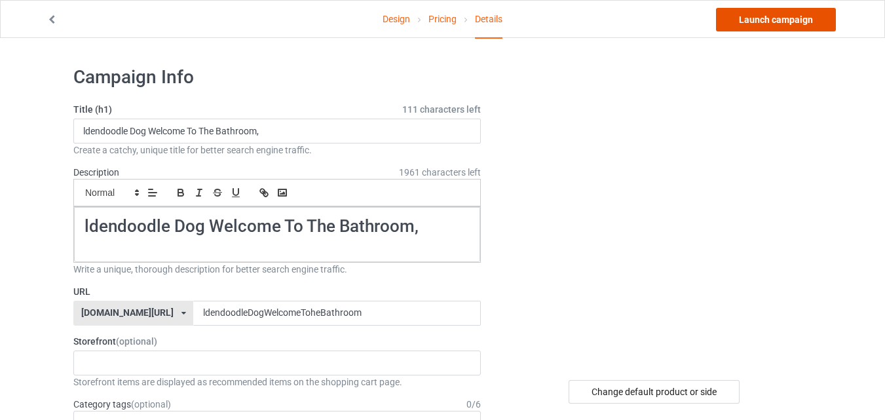
click at [809, 17] on link "Launch campaign" at bounding box center [776, 20] width 120 height 24
